Goal: Task Accomplishment & Management: Manage account settings

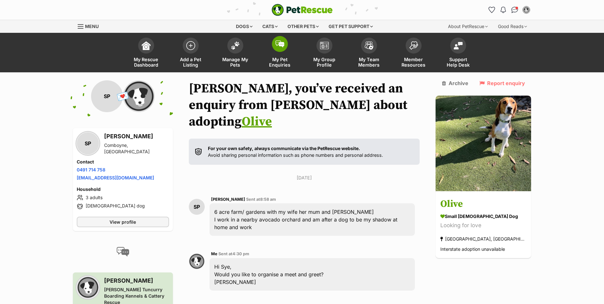
click at [283, 47] on span at bounding box center [280, 44] width 16 height 16
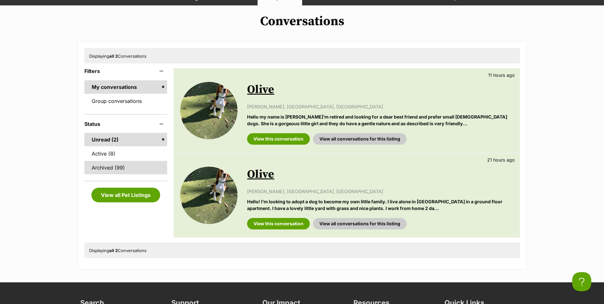
scroll to position [64, 0]
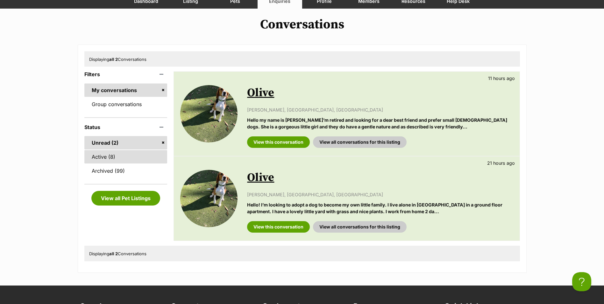
click at [129, 156] on link "Active (8)" at bounding box center [125, 156] width 83 height 13
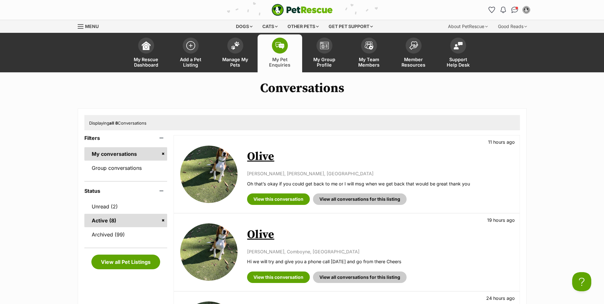
click at [276, 46] on img at bounding box center [279, 45] width 9 height 7
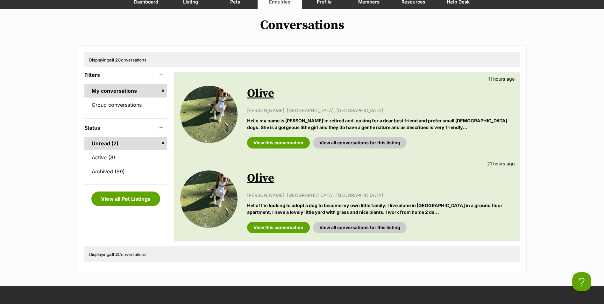
scroll to position [64, 0]
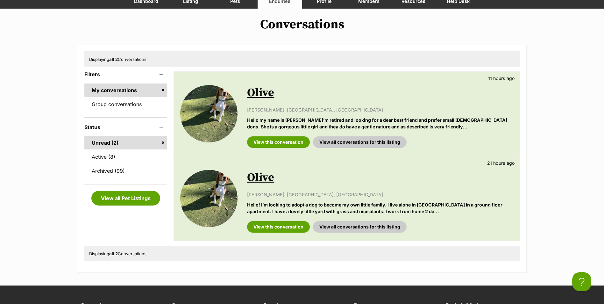
click at [263, 88] on link "Olive" at bounding box center [260, 93] width 27 height 14
click at [255, 175] on link "Olive" at bounding box center [260, 177] width 27 height 14
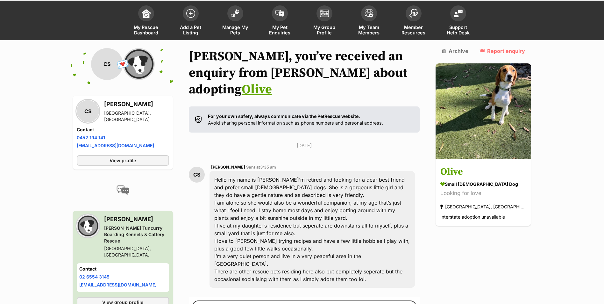
scroll to position [85, 0]
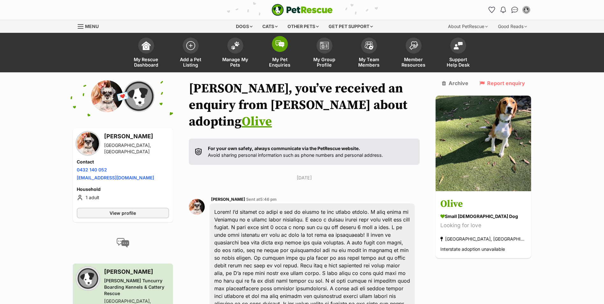
click at [280, 48] on span at bounding box center [280, 44] width 16 height 16
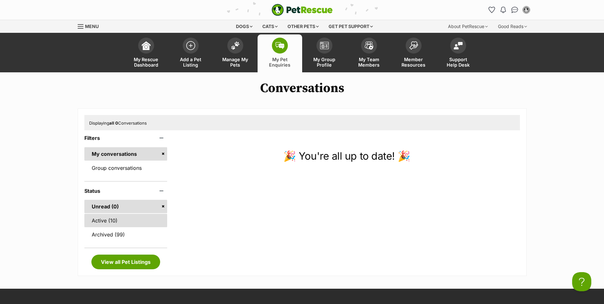
click at [132, 222] on link "Active (10)" at bounding box center [125, 220] width 83 height 13
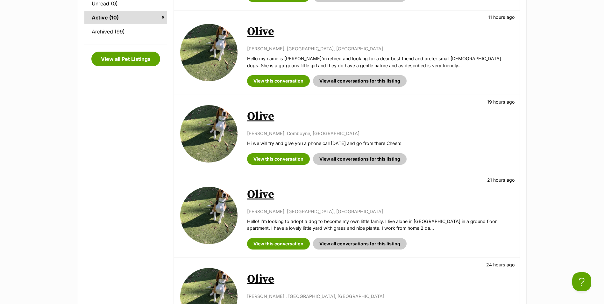
scroll to position [95, 0]
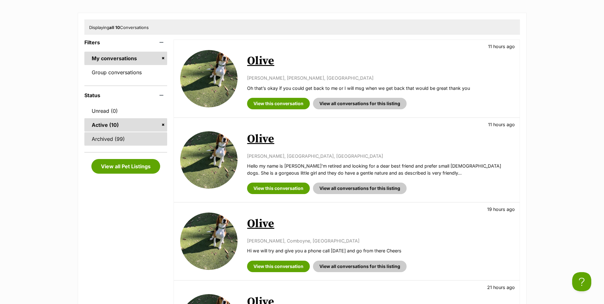
click at [127, 141] on link "Archived (99)" at bounding box center [125, 138] width 83 height 13
click at [127, 125] on link "Active (10)" at bounding box center [125, 124] width 83 height 13
